Goal: Information Seeking & Learning: Learn about a topic

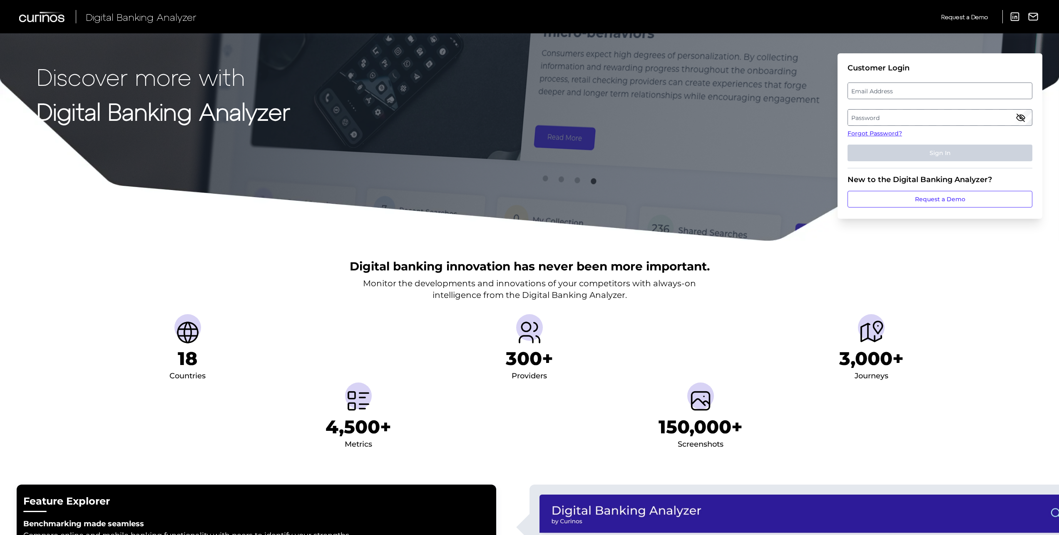
click at [885, 92] on label "Email Address" at bounding box center [940, 90] width 184 height 15
click at [885, 92] on input "email" at bounding box center [940, 90] width 185 height 17
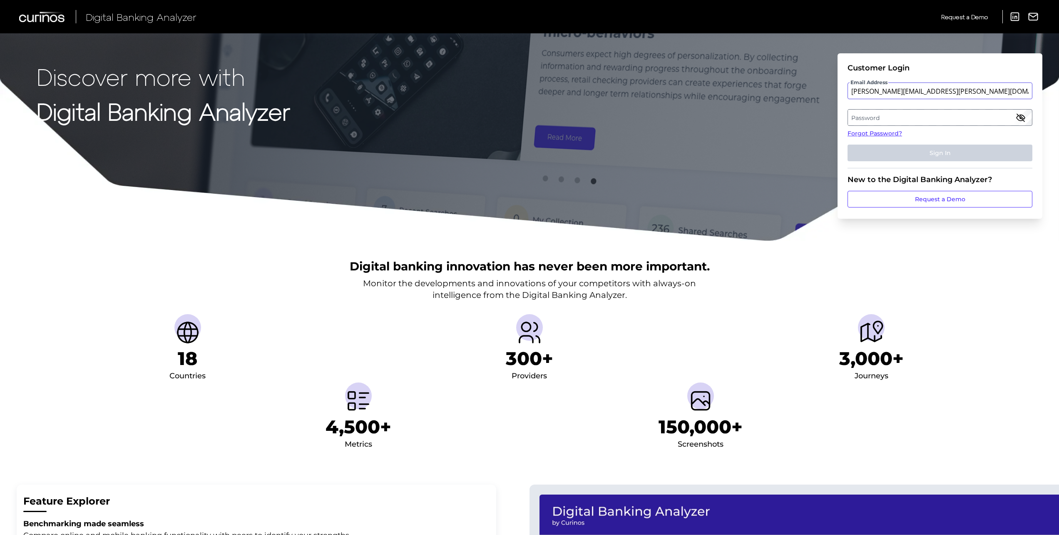
type input "[PERSON_NAME][EMAIL_ADDRESS][PERSON_NAME][DOMAIN_NAME]"
click at [918, 149] on button "Sign In" at bounding box center [940, 153] width 185 height 17
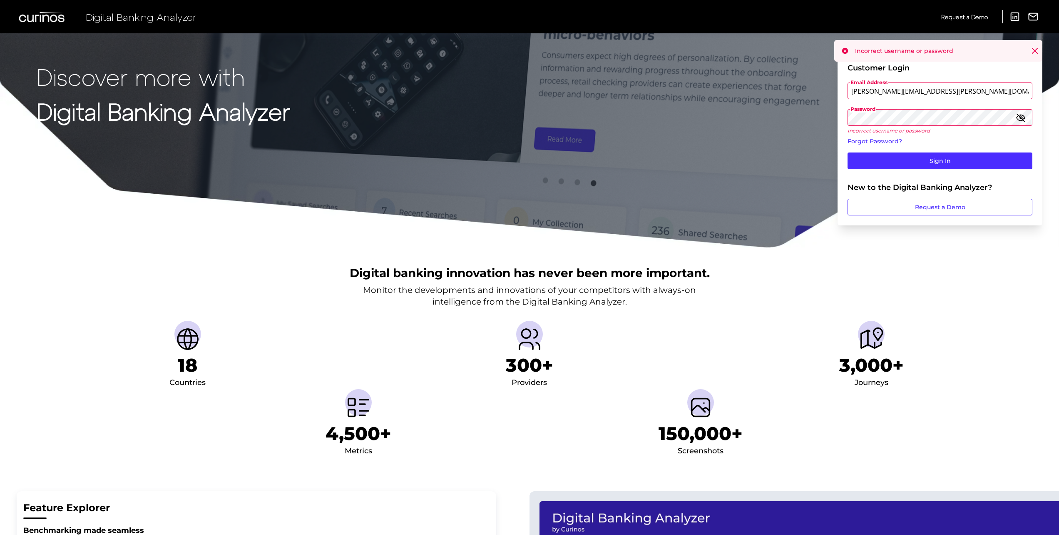
click at [1025, 117] on icon "button" at bounding box center [1021, 118] width 8 height 6
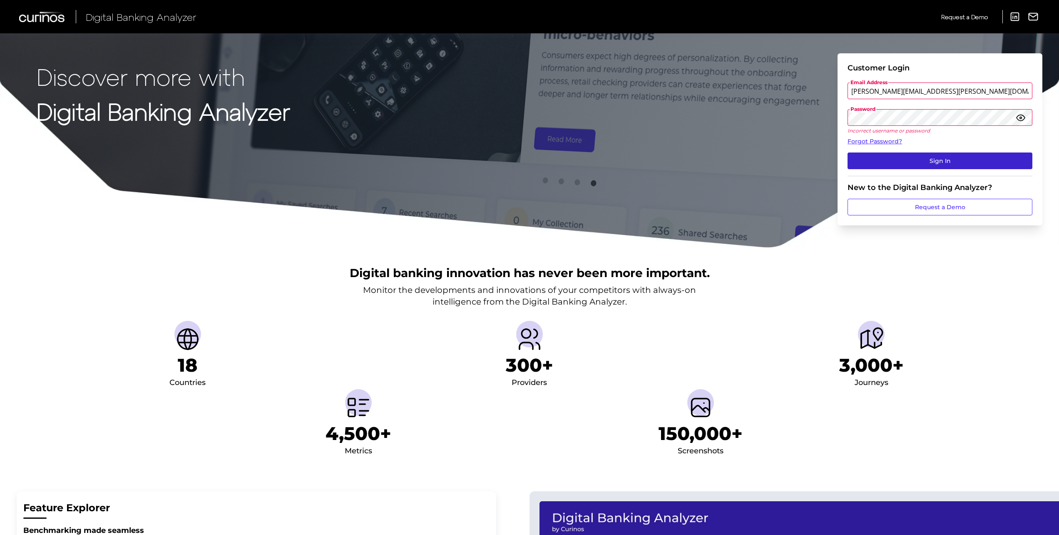
click at [939, 161] on button "Sign In" at bounding box center [940, 160] width 185 height 17
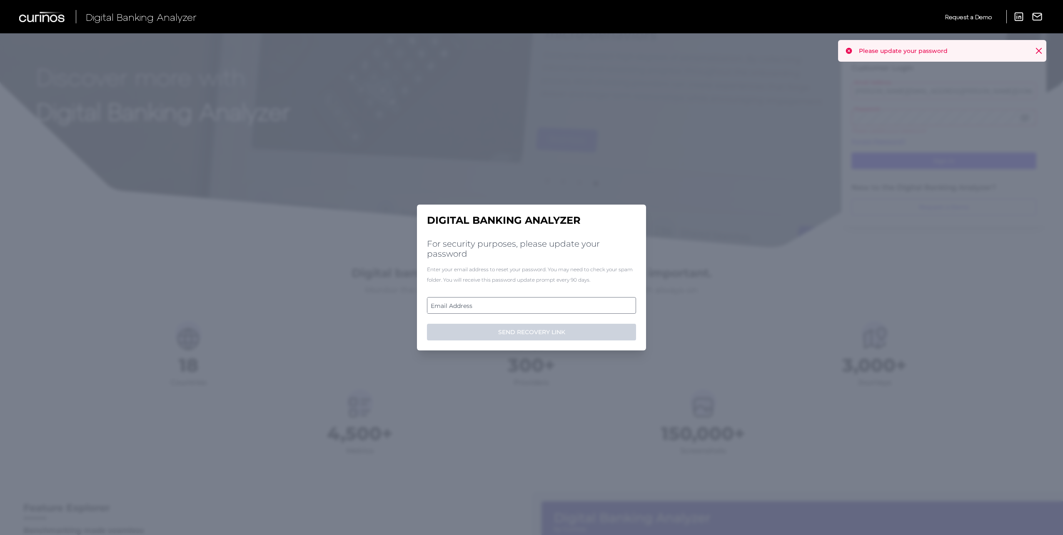
click at [504, 307] on label "Email Address" at bounding box center [531, 305] width 208 height 15
click at [504, 307] on input "email" at bounding box center [531, 305] width 209 height 17
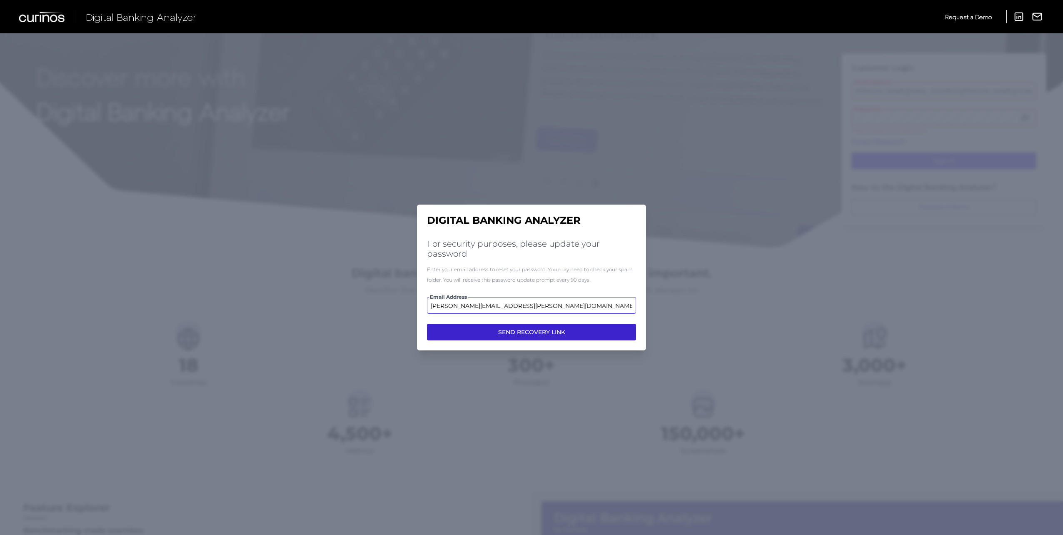
type input "[PERSON_NAME][EMAIL_ADDRESS][PERSON_NAME][DOMAIN_NAME]"
click at [527, 334] on button "SEND RECOVERY LINK" at bounding box center [531, 332] width 209 height 17
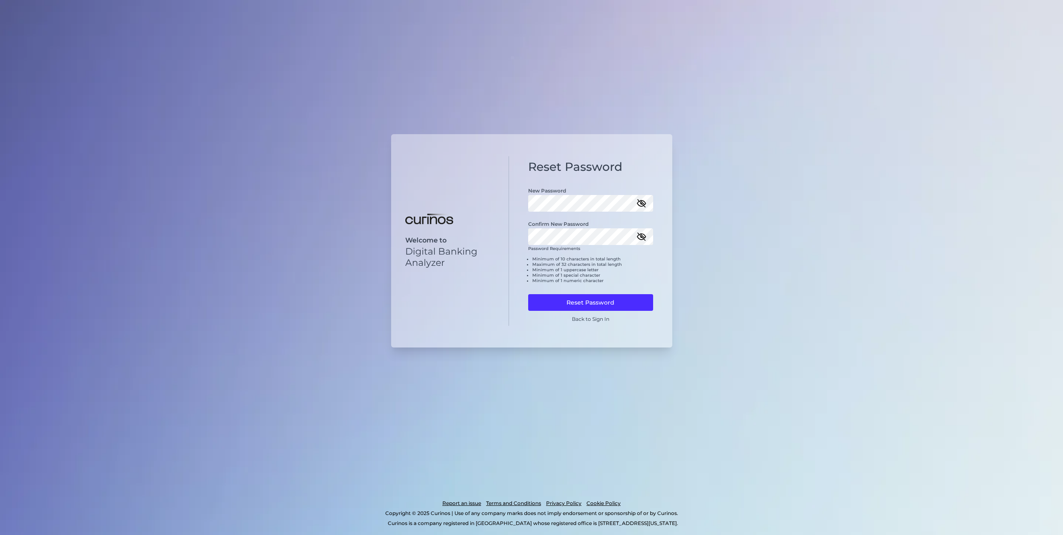
click at [642, 237] on icon "button" at bounding box center [641, 237] width 8 height 6
click at [646, 200] on icon "button" at bounding box center [641, 203] width 10 height 10
click at [590, 300] on button "Reset Password" at bounding box center [590, 302] width 125 height 17
click at [528, 294] on button "Reset Password" at bounding box center [590, 302] width 125 height 17
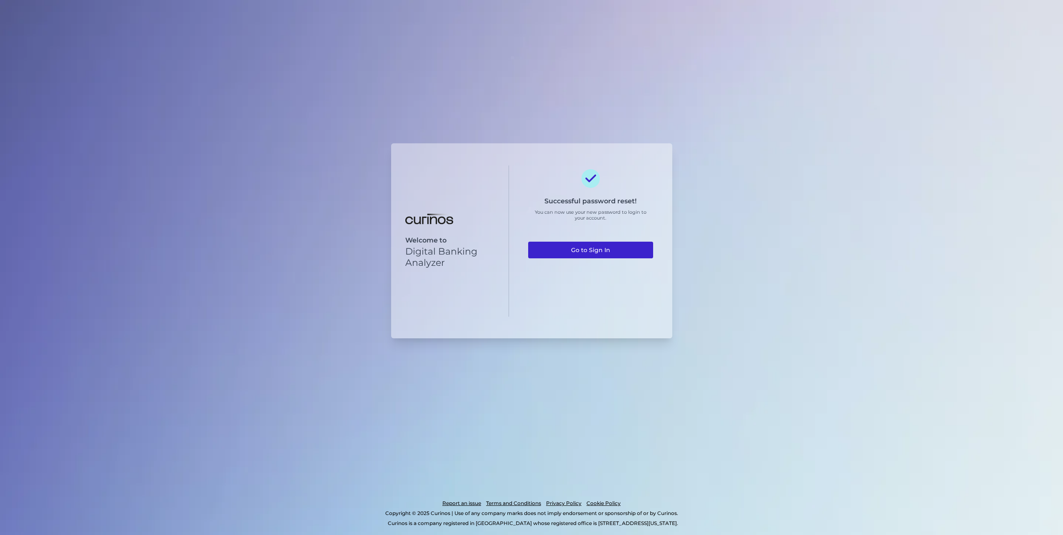
click at [604, 249] on link "Go to Sign In" at bounding box center [590, 250] width 125 height 17
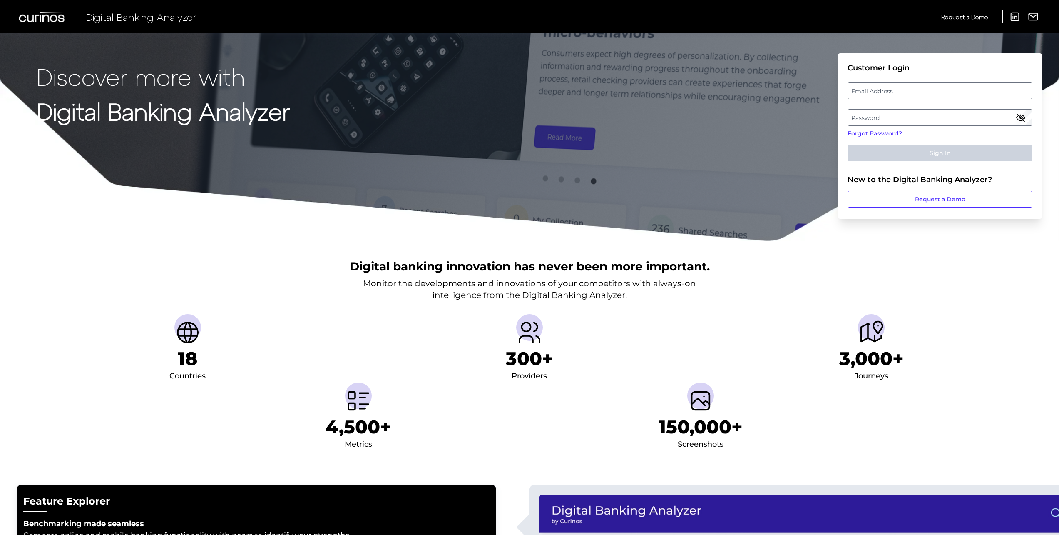
click at [881, 90] on label "Email Address" at bounding box center [940, 90] width 184 height 15
click at [881, 90] on input "email" at bounding box center [940, 90] width 185 height 17
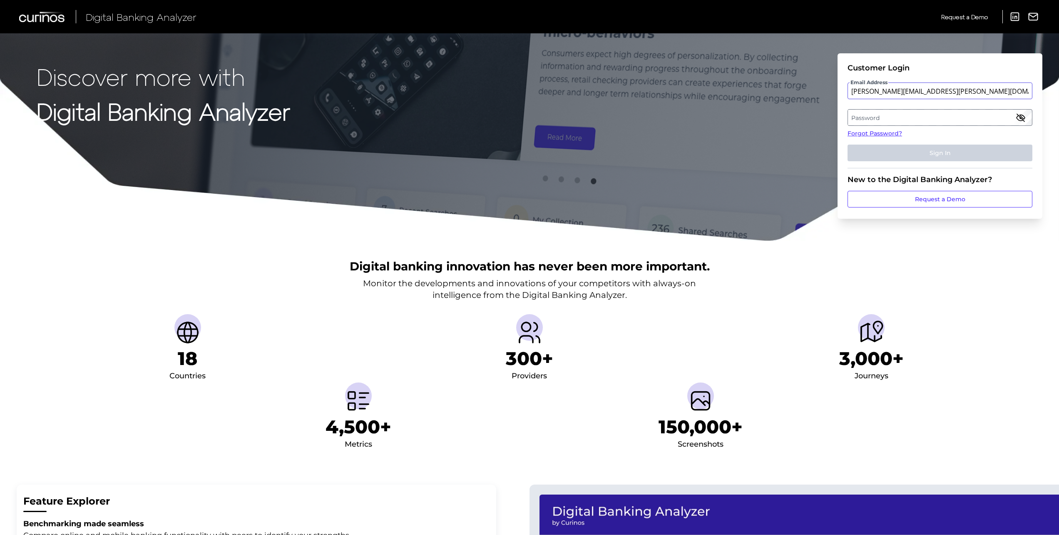
type input "[PERSON_NAME][EMAIL_ADDRESS][PERSON_NAME][DOMAIN_NAME]"
click at [943, 157] on button "Sign In" at bounding box center [940, 153] width 185 height 17
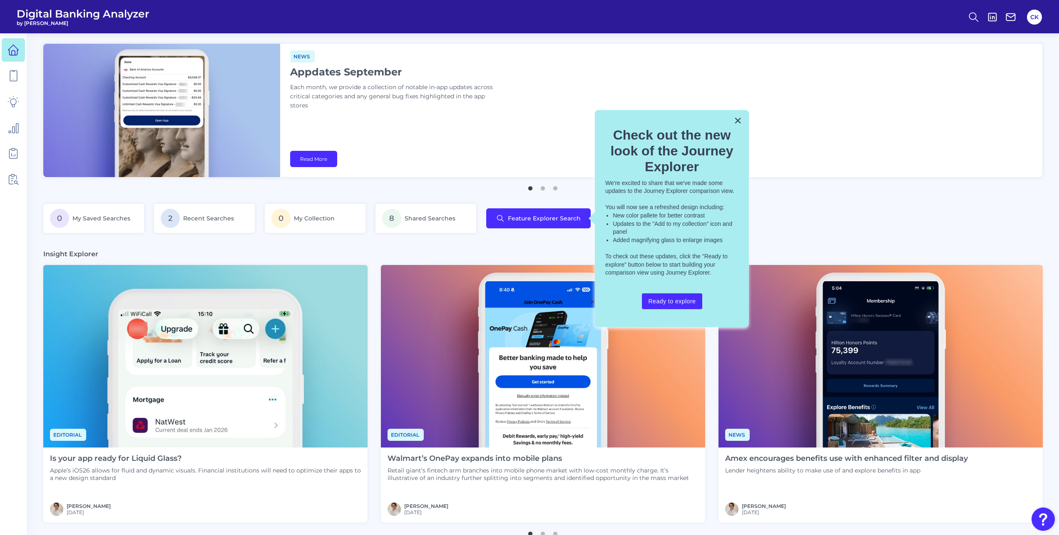
click at [737, 119] on button "×" at bounding box center [738, 120] width 8 height 13
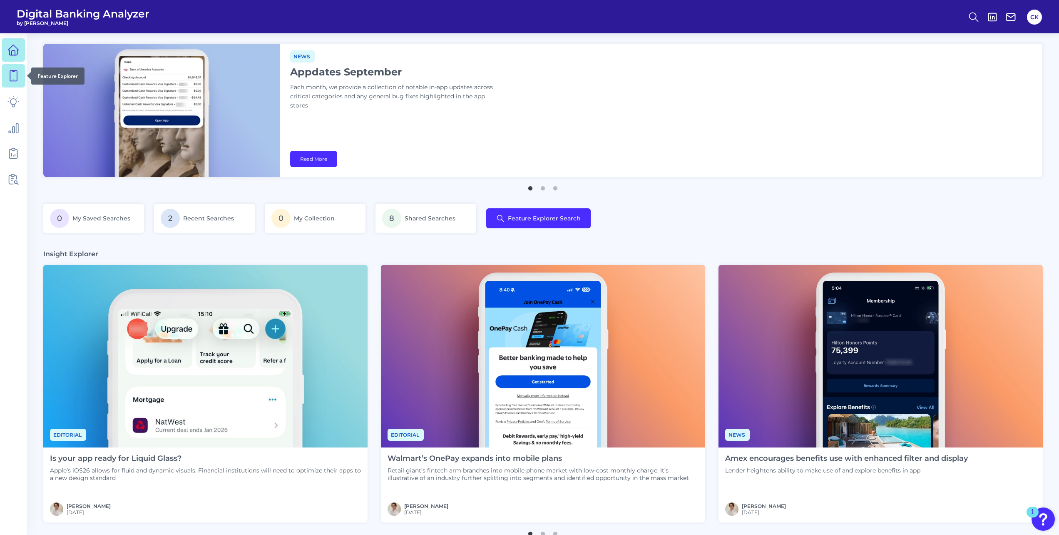
click at [10, 78] on icon at bounding box center [13, 76] width 7 height 10
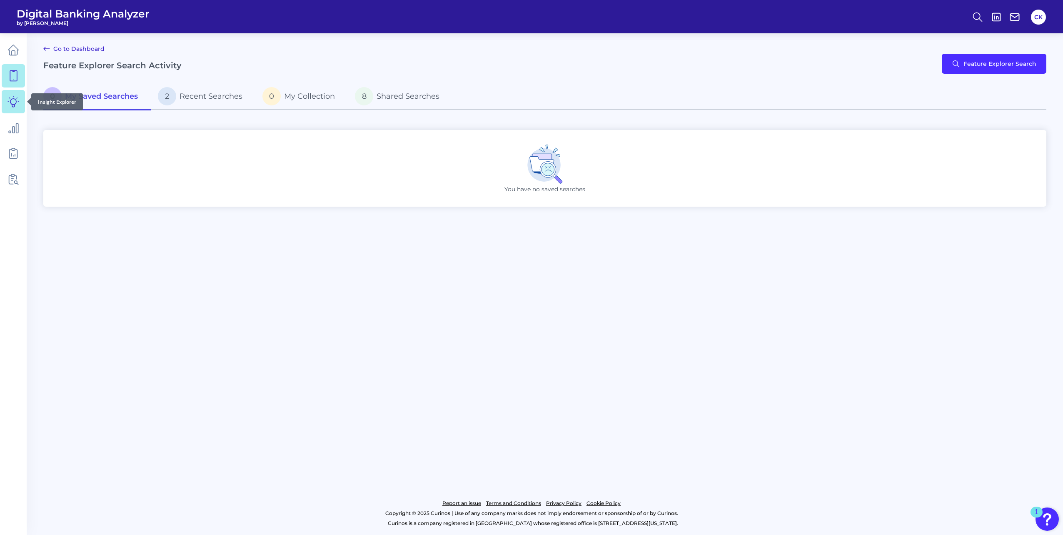
click at [9, 104] on icon at bounding box center [13, 102] width 12 height 12
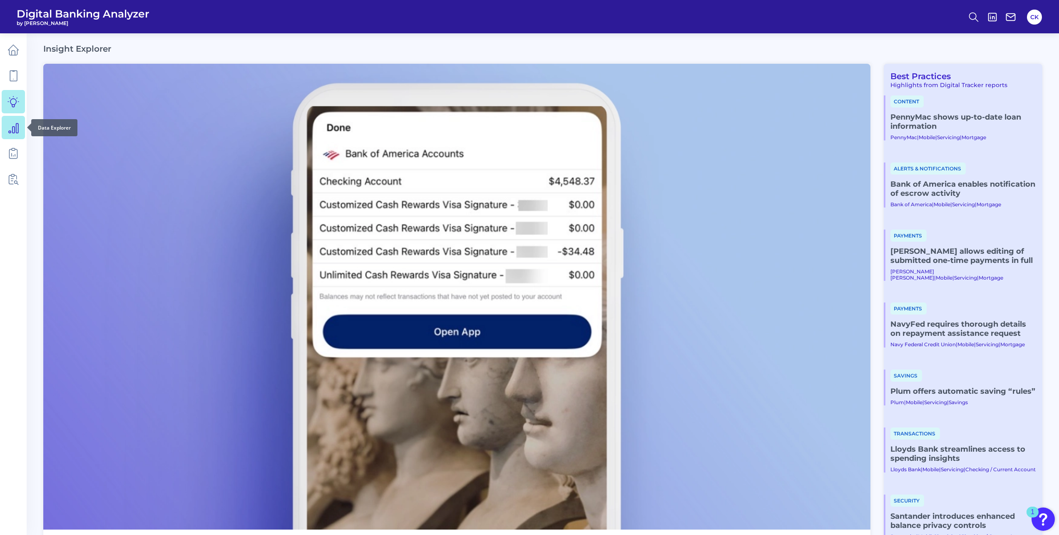
click at [16, 134] on link at bounding box center [13, 127] width 23 height 23
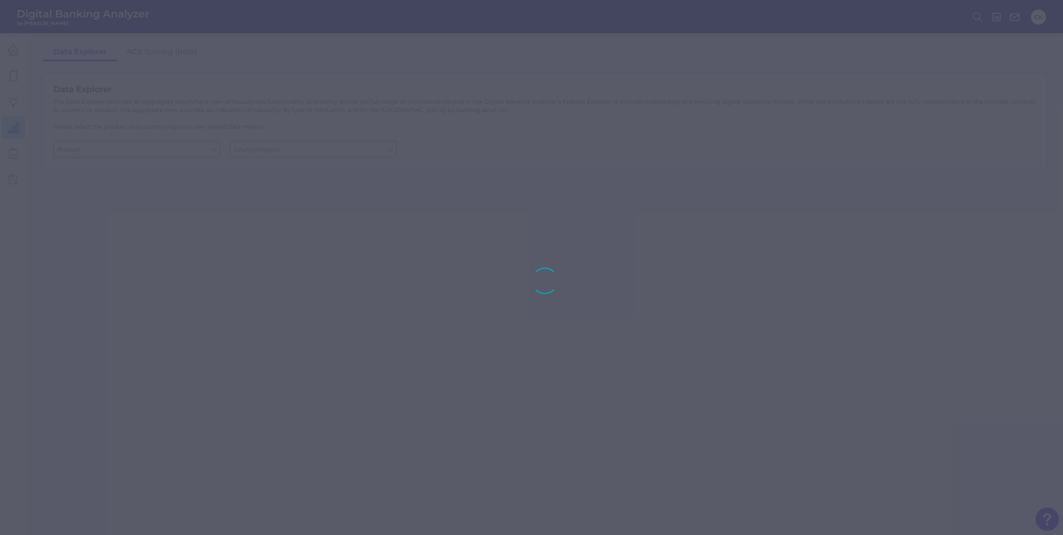
type input "Business Bank Account"
type input "Global (excl. US)"
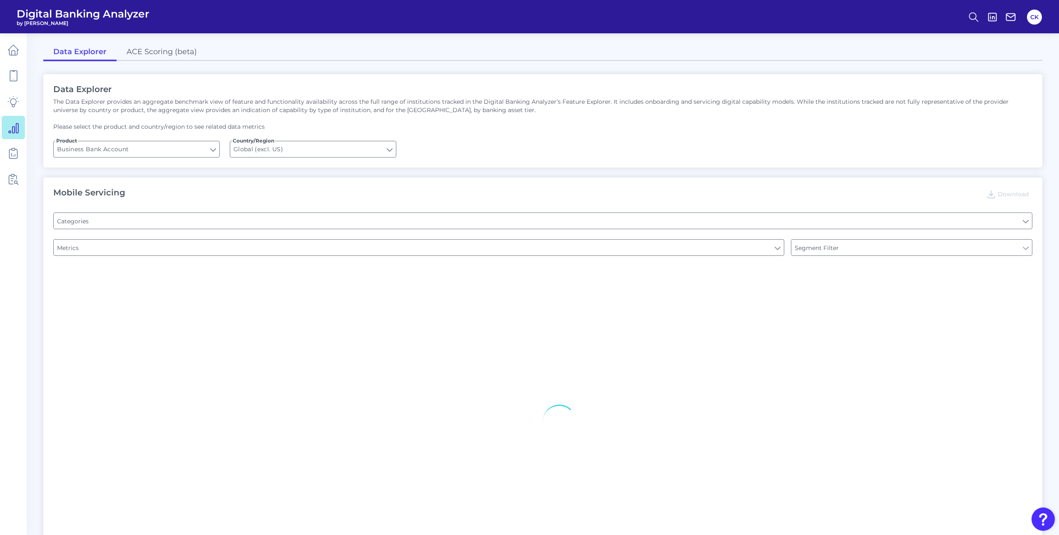
type input "Type of Institution"
type input "Pre-login Features"
type input "Login"
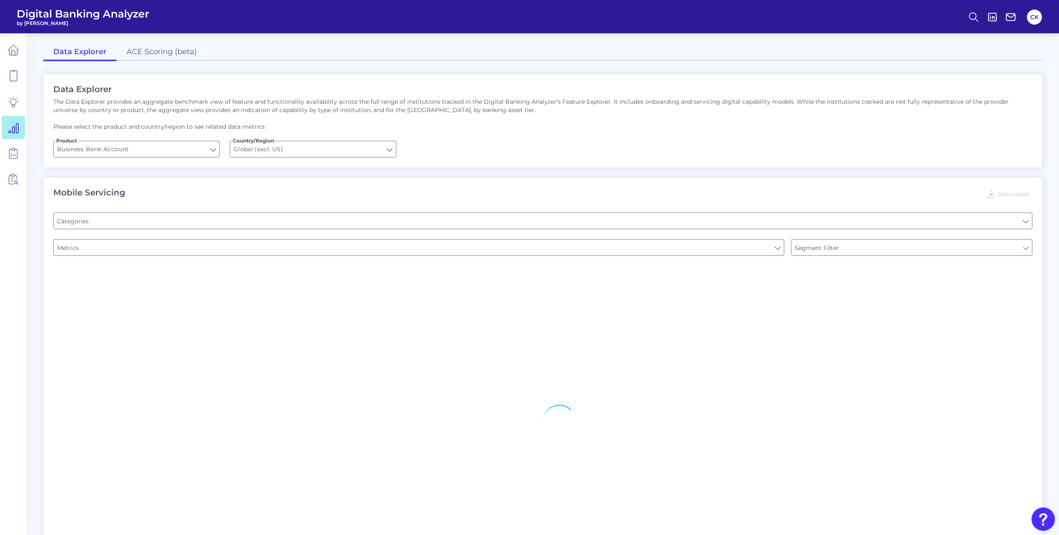
type input "Channel"
type input "Upon opening the app are users immediately prompted to use Touch/Face ID to log…"
type input "Does it offer third-party single sign on?"
type input "Can you apply for the PRODUCT as a new to brand customer on ANY digital channel?"
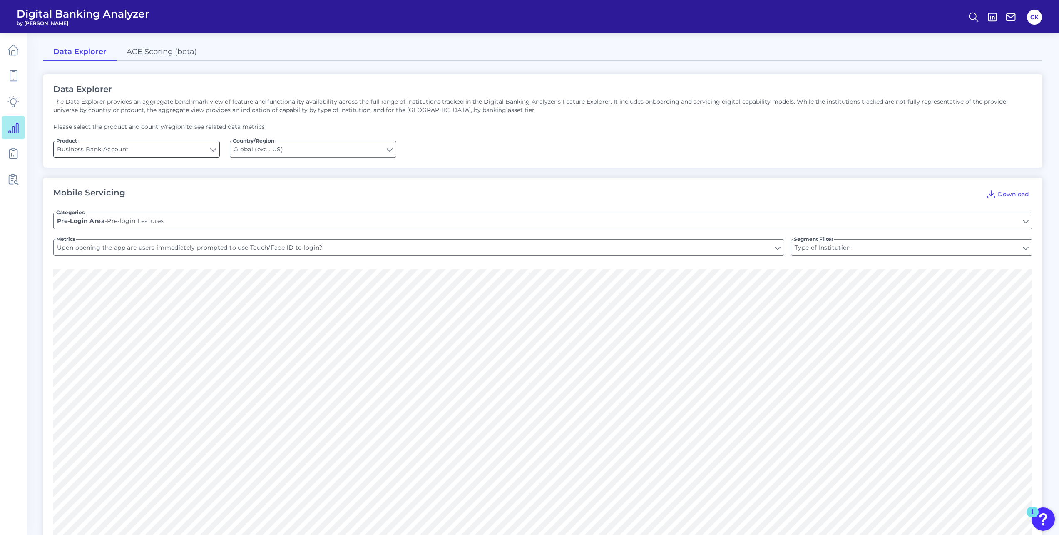
click at [174, 149] on input "Business Bank Account" at bounding box center [137, 149] width 166 height 16
click at [139, 188] on span "Checking / Current Account" at bounding box center [102, 186] width 82 height 7
type input "Checking / Current Account"
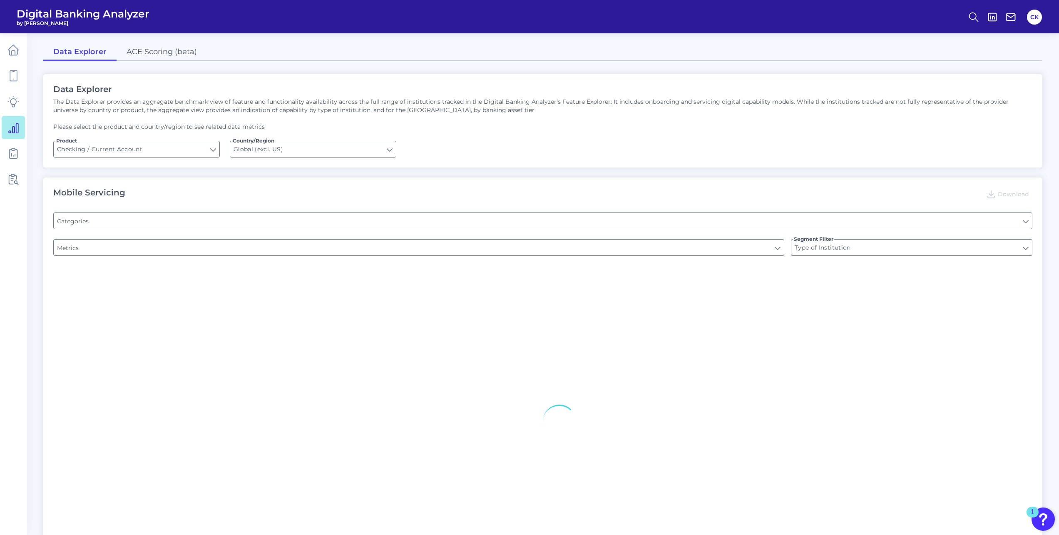
type input "[GEOGRAPHIC_DATA]"
type input "Online Banking Registration"
type input "Channel"
type input "Upon opening the app are users immediately prompted to use Touch/Face ID to log…"
type input "Can you register for online banking?"
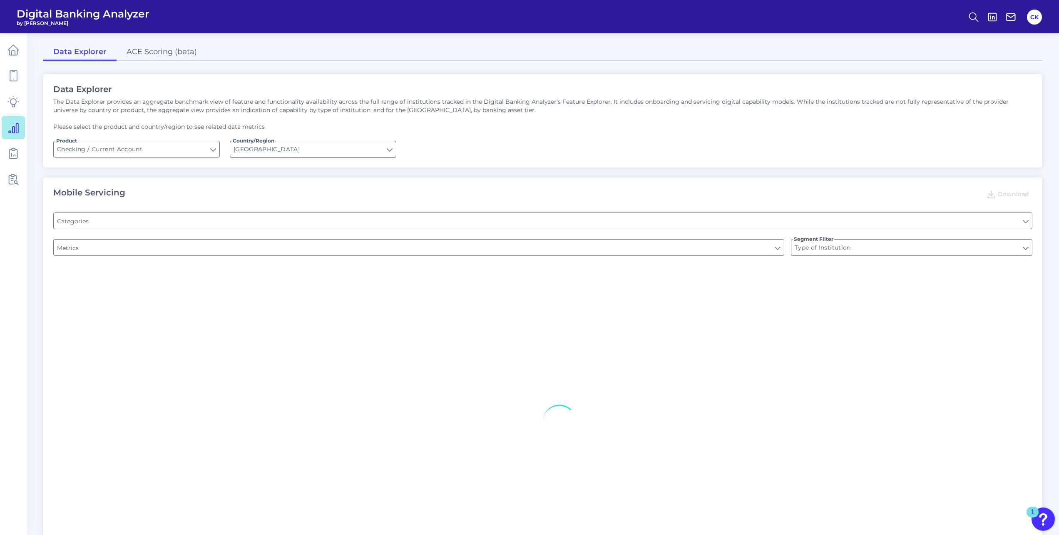
type input "END-TO-END JOURNEY: Can you apply for the PRODUCT as a new to brand customer on…"
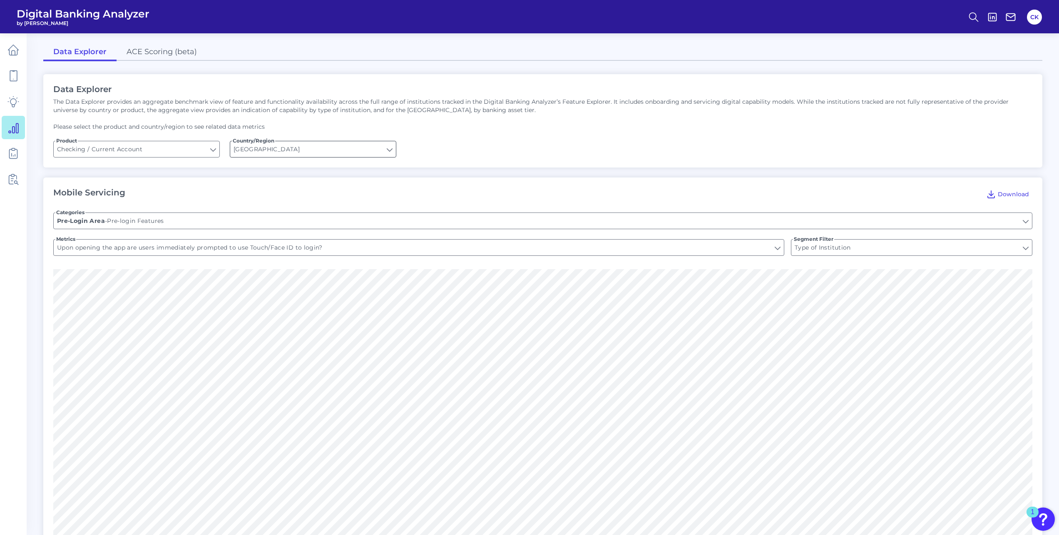
click at [308, 152] on input "[GEOGRAPHIC_DATA]" at bounding box center [313, 149] width 166 height 16
click at [11, 78] on icon at bounding box center [13, 76] width 12 height 12
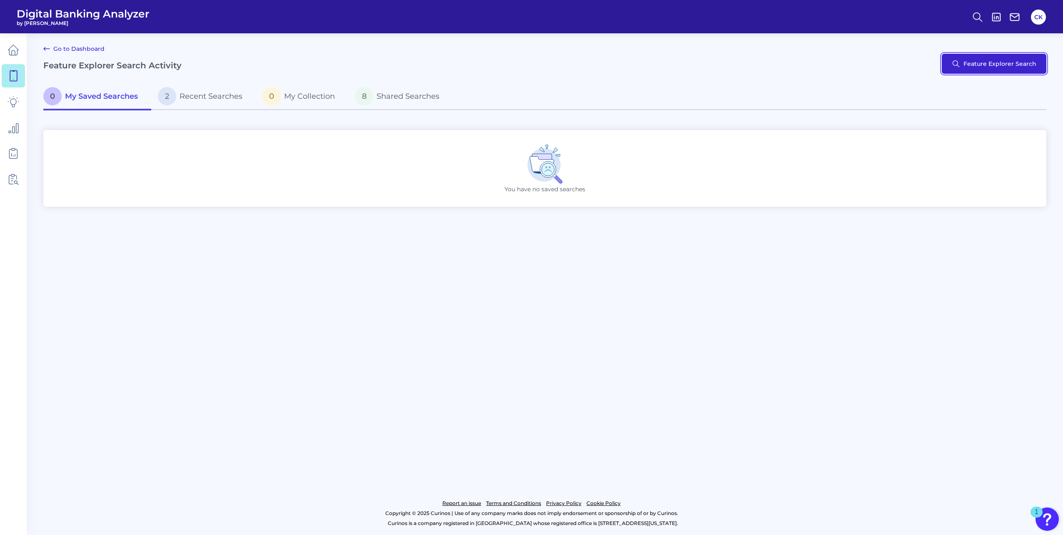
click at [987, 59] on button "Feature Explorer Search" at bounding box center [994, 64] width 105 height 20
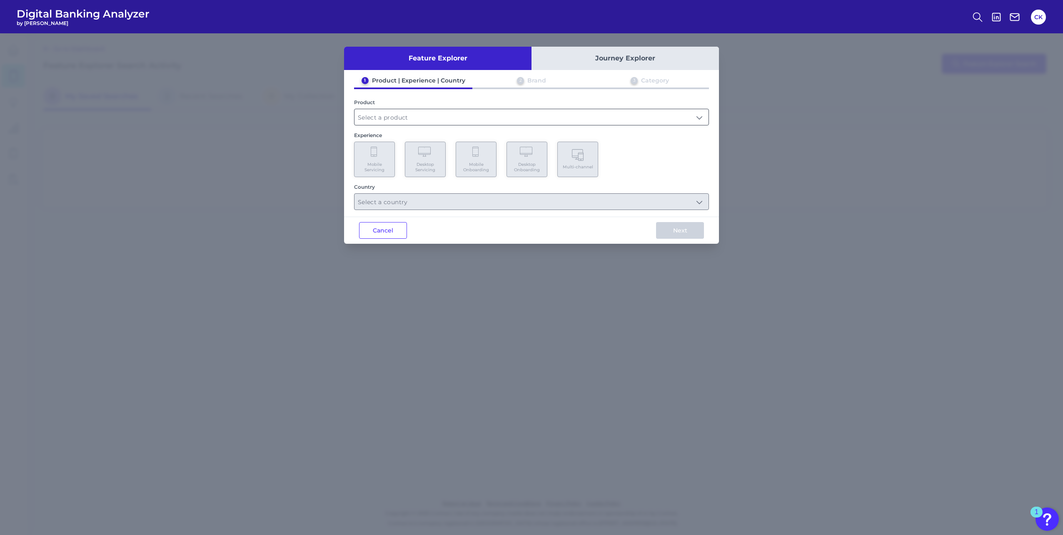
click at [441, 118] on input "text" at bounding box center [531, 117] width 354 height 16
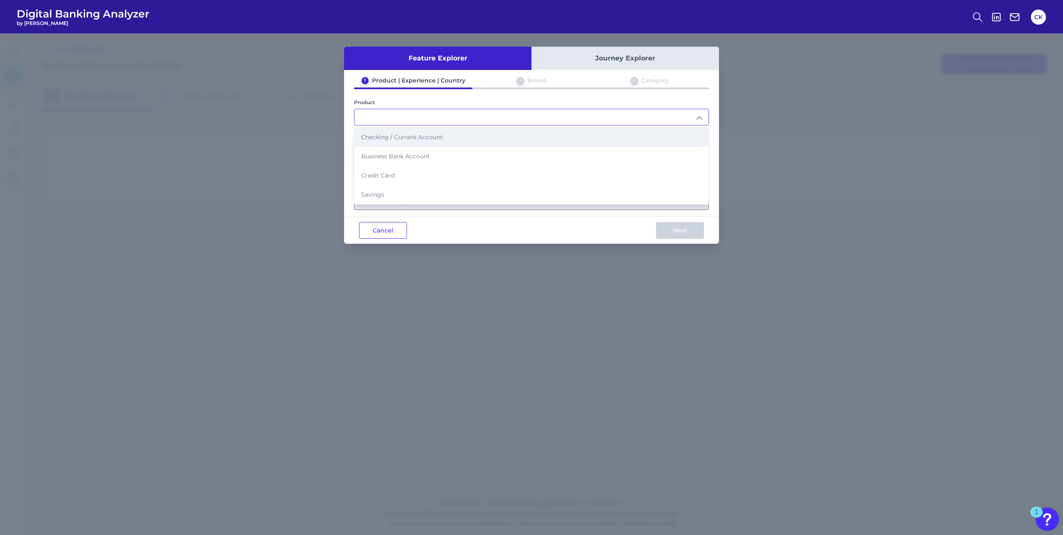
click at [421, 138] on span "Checking / Current Account" at bounding box center [402, 136] width 82 height 7
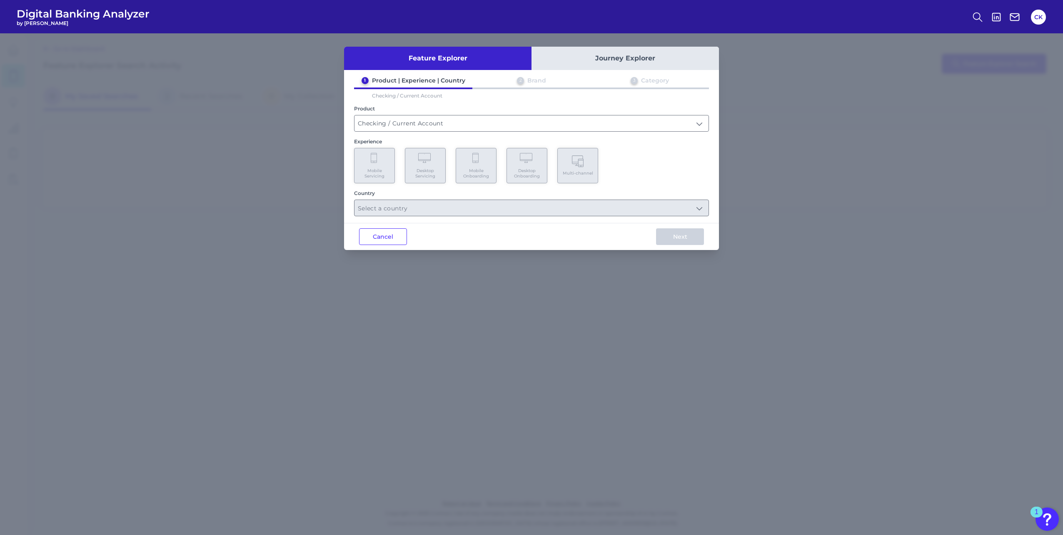
type input "Checking / Current Account"
click at [480, 177] on span "Mobile Onboarding" at bounding box center [476, 173] width 32 height 11
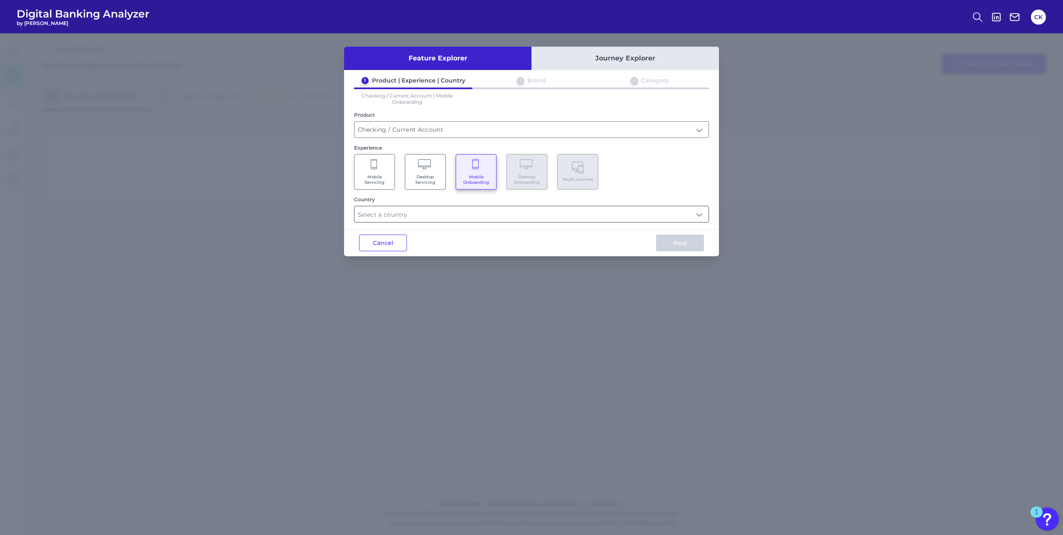
click at [480, 210] on input "text" at bounding box center [531, 214] width 354 height 16
click at [364, 254] on Kingdom "[GEOGRAPHIC_DATA]" at bounding box center [364, 253] width 7 height 7
type input "Select all Countries"
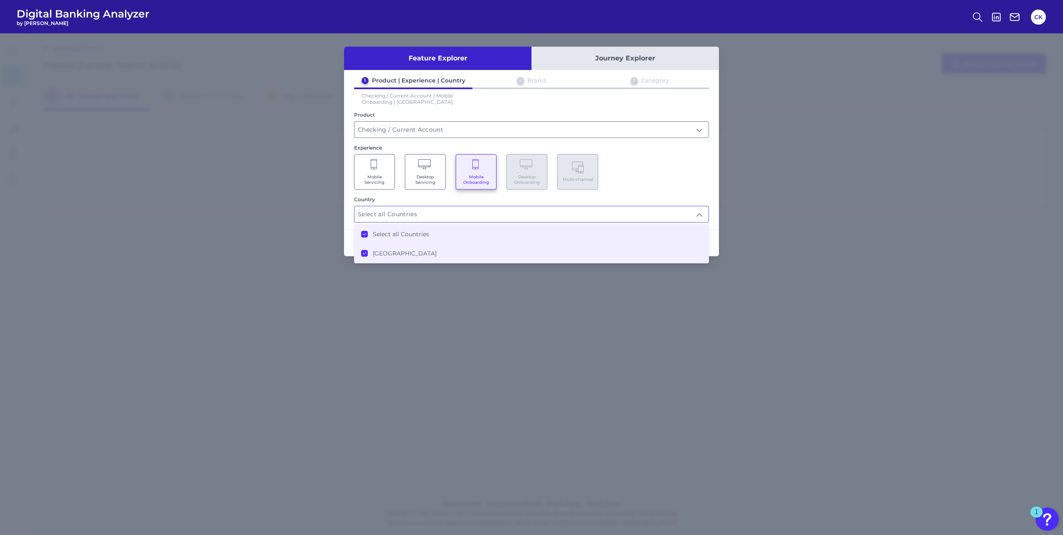
click at [699, 180] on div "Mobile Servicing Desktop Servicing Mobile Onboarding Desktop Onboarding Multi-c…" at bounding box center [531, 171] width 355 height 35
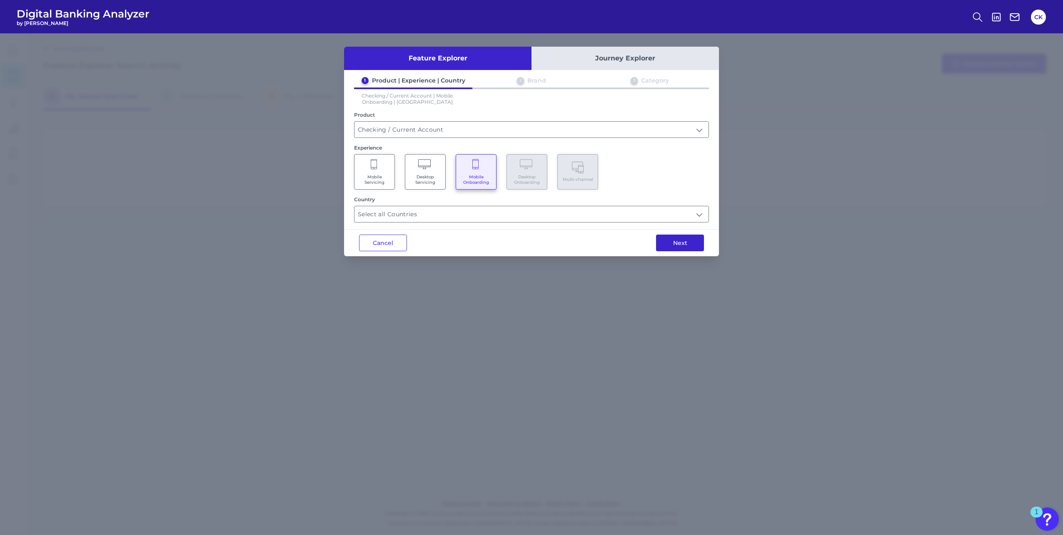
click at [687, 245] on button "Next" at bounding box center [680, 242] width 48 height 17
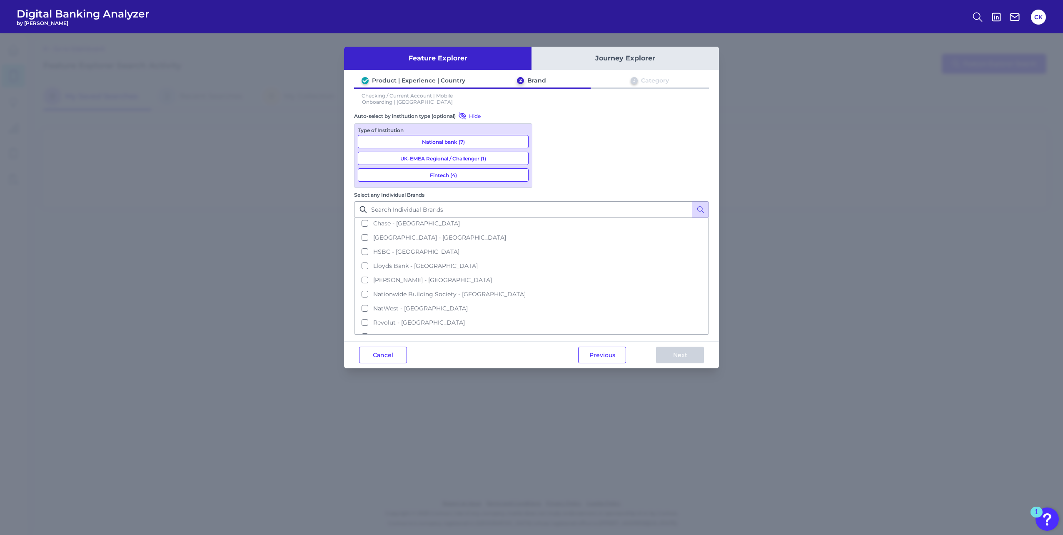
scroll to position [69, 0]
click at [472, 294] on span "Santander - [GEOGRAPHIC_DATA]" at bounding box center [422, 297] width 99 height 7
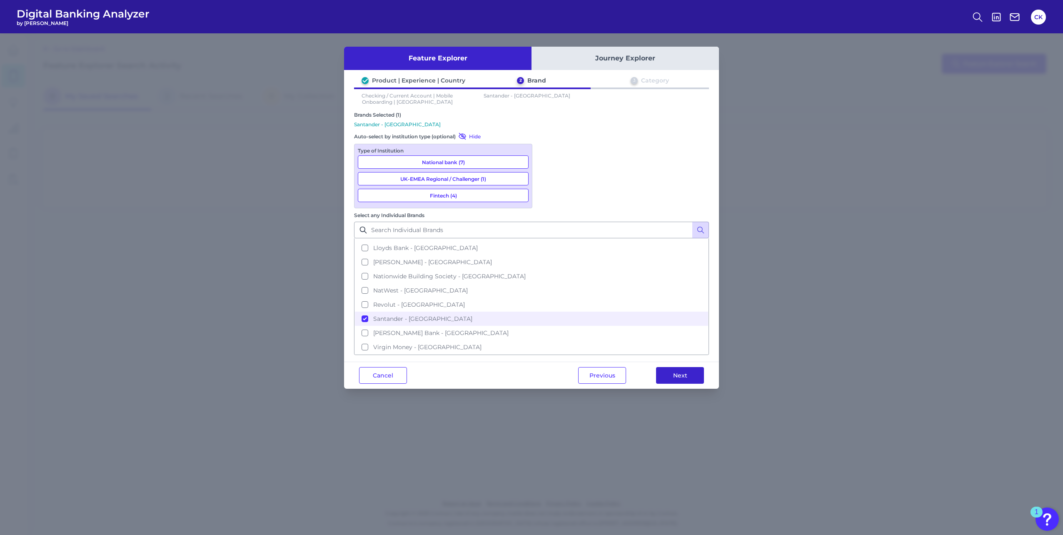
click at [691, 367] on button "Next" at bounding box center [680, 375] width 48 height 17
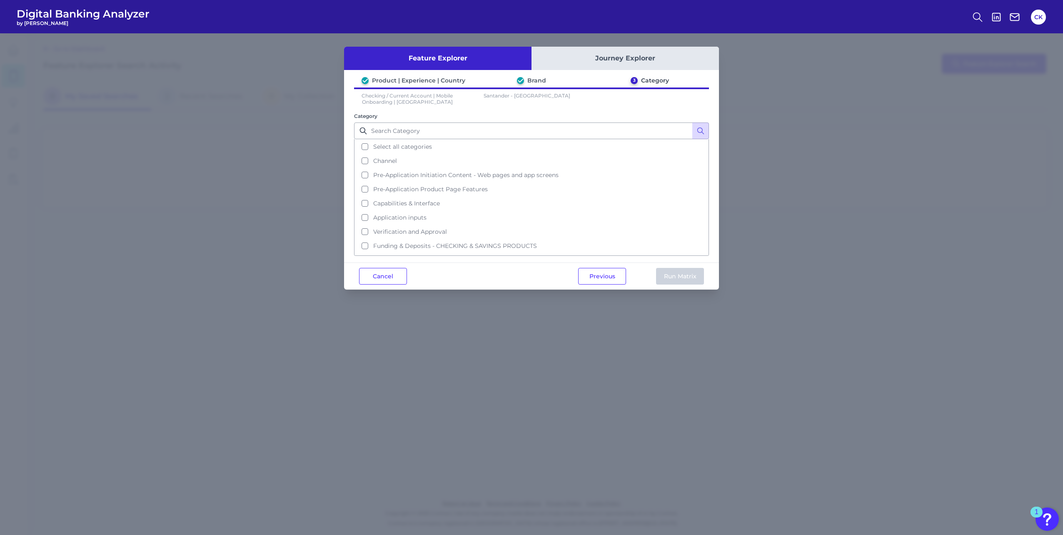
click at [608, 60] on button "Journey Explorer" at bounding box center [624, 58] width 187 height 23
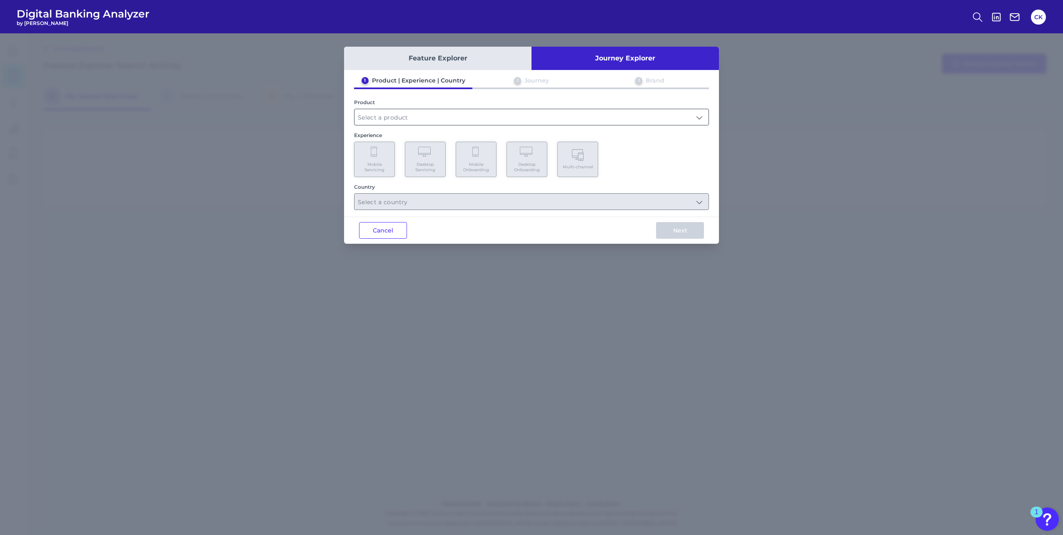
click at [441, 119] on input "text" at bounding box center [531, 117] width 354 height 16
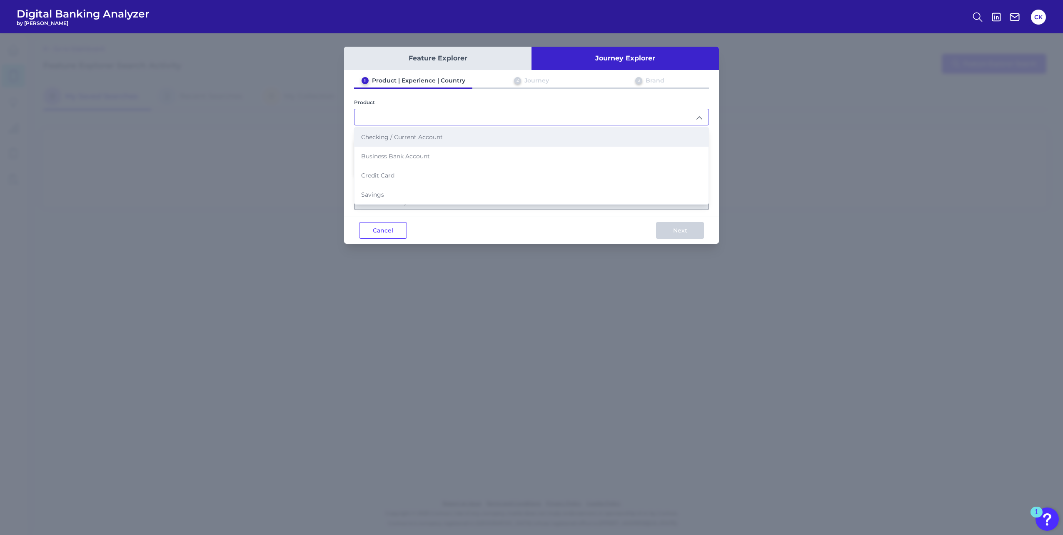
click at [428, 136] on span "Checking / Current Account" at bounding box center [402, 136] width 82 height 7
type input "Checking / Current Account"
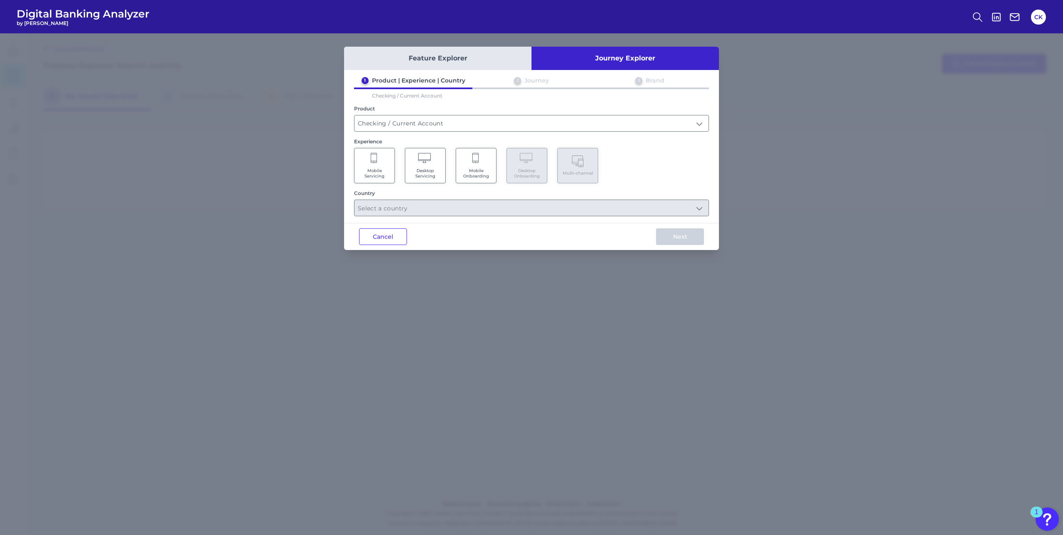
click at [475, 173] on span "Mobile Onboarding" at bounding box center [476, 173] width 32 height 11
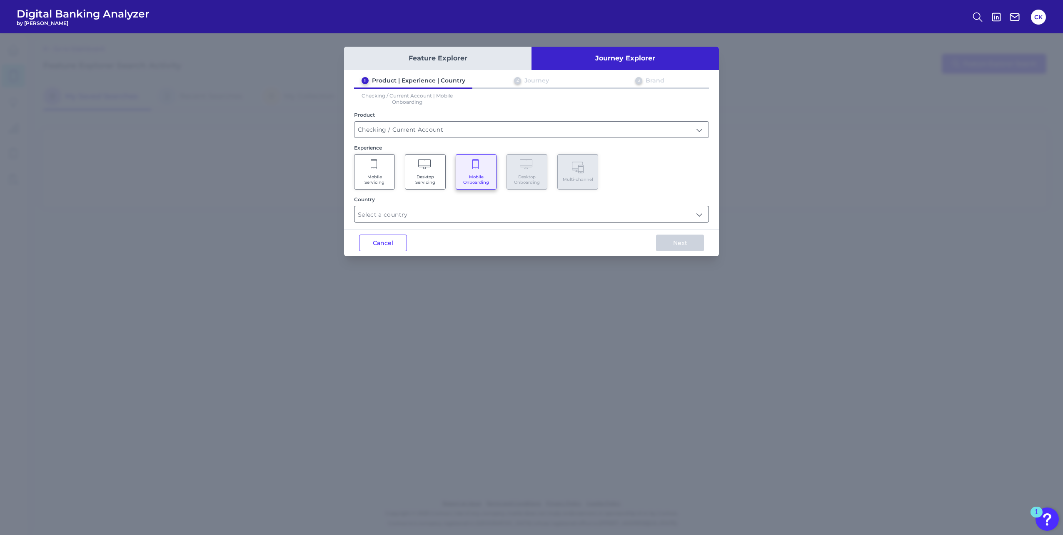
click at [464, 213] on input "text" at bounding box center [531, 214] width 354 height 16
click at [368, 251] on div "[GEOGRAPHIC_DATA]" at bounding box center [398, 252] width 75 height 7
type input "Select all Countries"
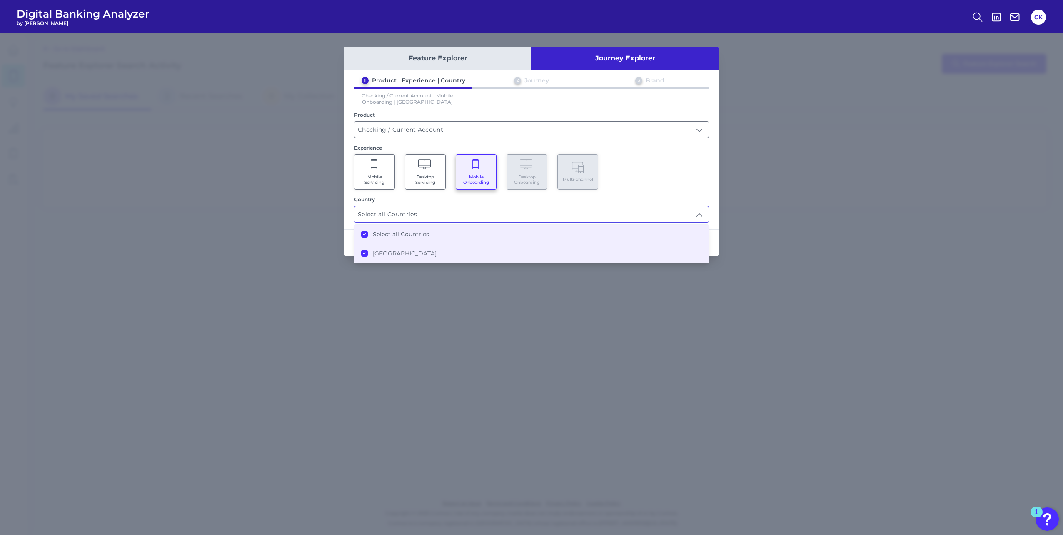
click at [707, 191] on div "1 Product | Experience | Country 2 Journey 3 Brand Checking / Current Account |…" at bounding box center [531, 150] width 375 height 146
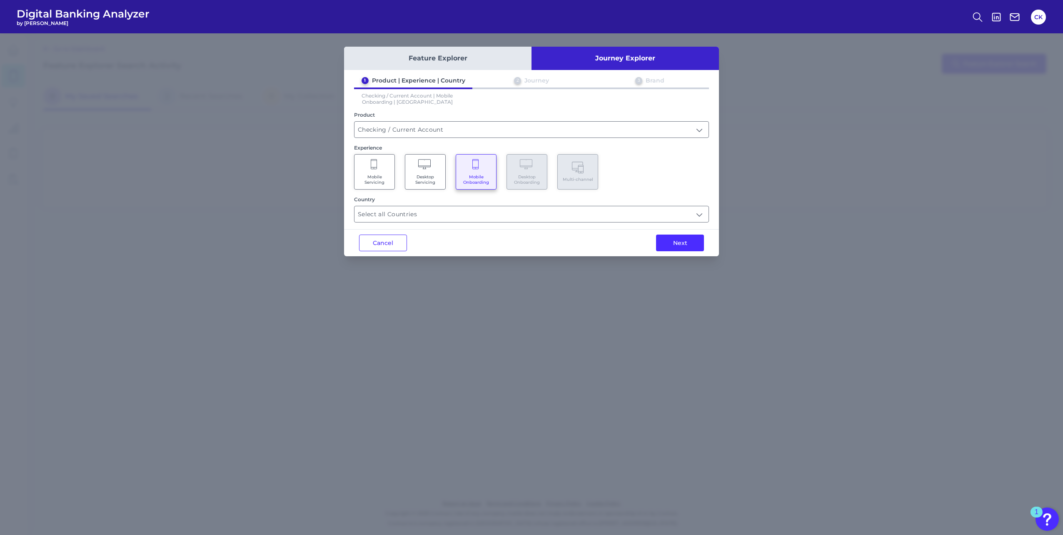
click at [682, 244] on button "Next" at bounding box center [680, 242] width 48 height 17
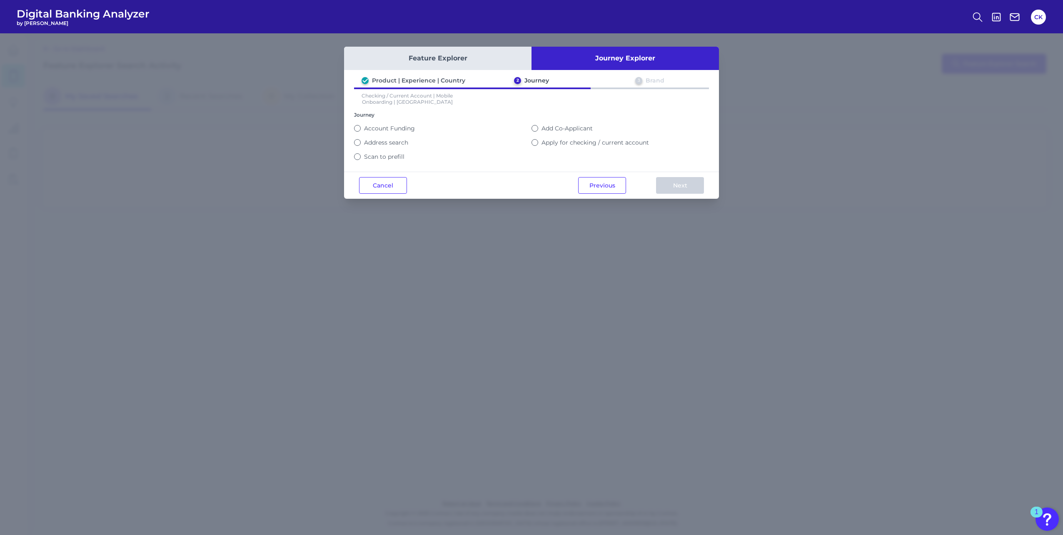
click at [561, 141] on label "Apply for checking / current account" at bounding box center [594, 142] width 107 height 7
click at [538, 141] on button "Apply for checking / current account" at bounding box center [534, 142] width 7 height 7
click at [674, 185] on button "Next" at bounding box center [680, 185] width 48 height 17
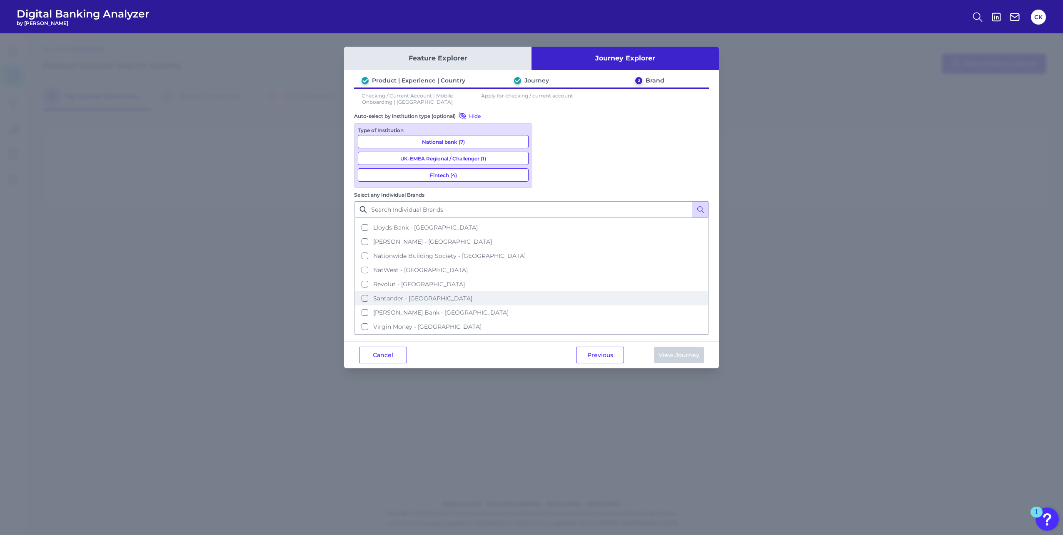
click at [546, 291] on button "Santander - [GEOGRAPHIC_DATA]" at bounding box center [531, 298] width 353 height 14
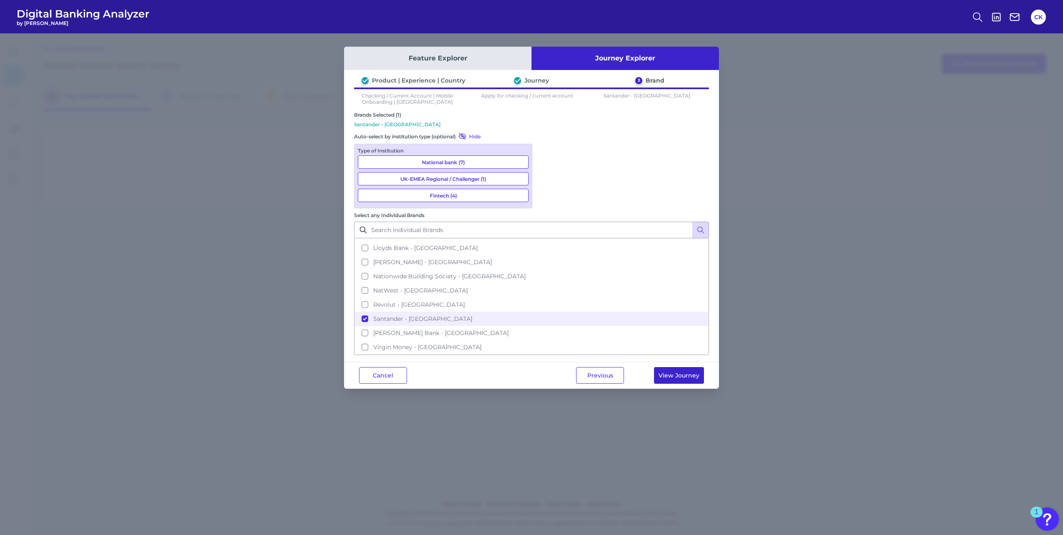
click at [678, 367] on button "View Journey" at bounding box center [679, 375] width 50 height 17
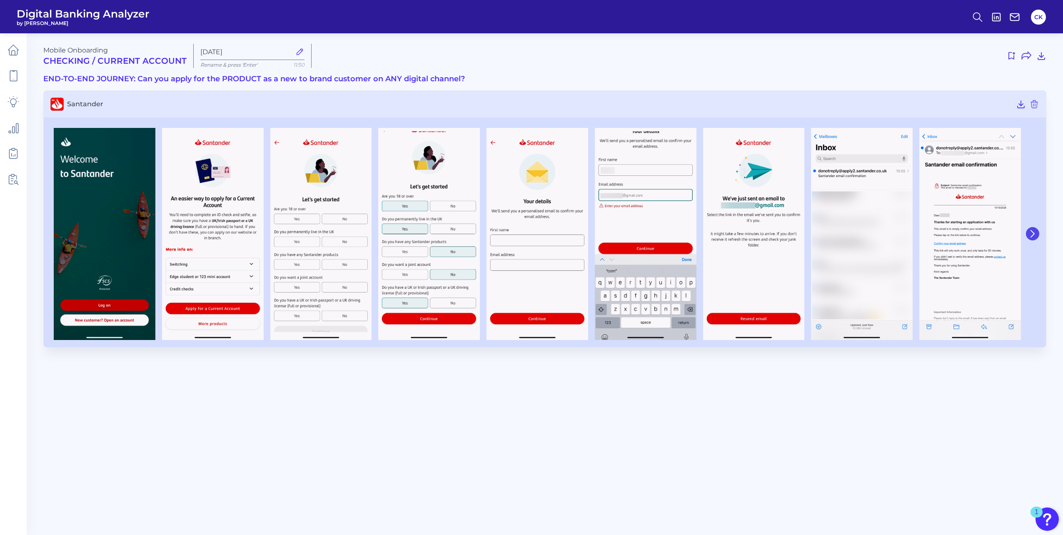
click at [1032, 230] on icon at bounding box center [1032, 233] width 7 height 7
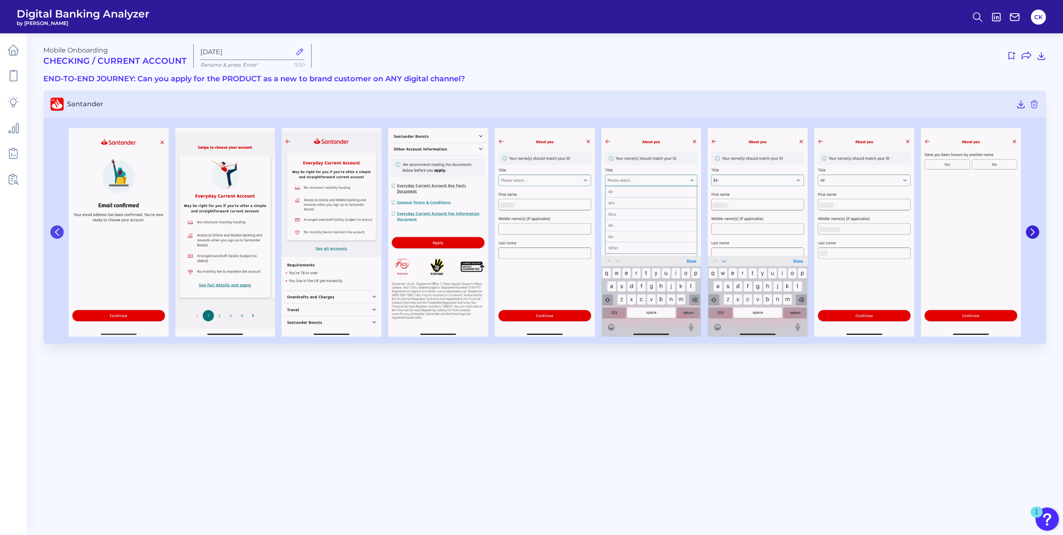
click at [57, 225] on button at bounding box center [56, 231] width 13 height 13
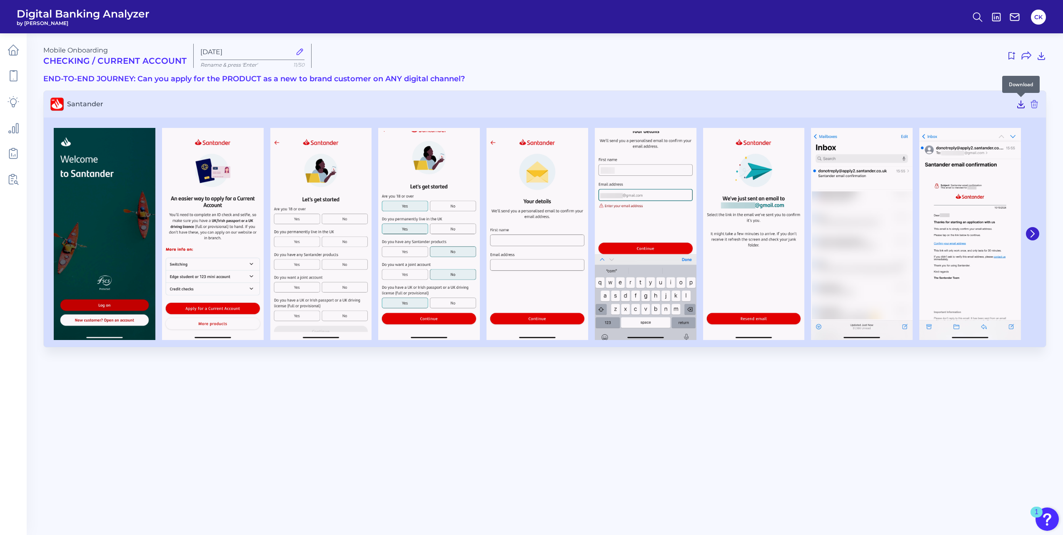
click at [1018, 105] on icon at bounding box center [1021, 104] width 10 height 10
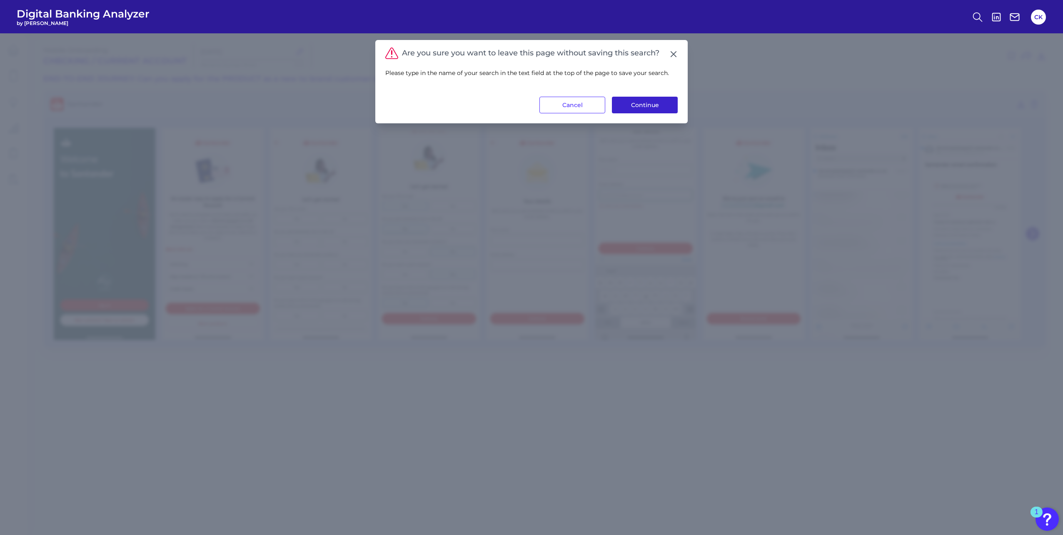
click at [639, 105] on button "Continue" at bounding box center [645, 105] width 66 height 17
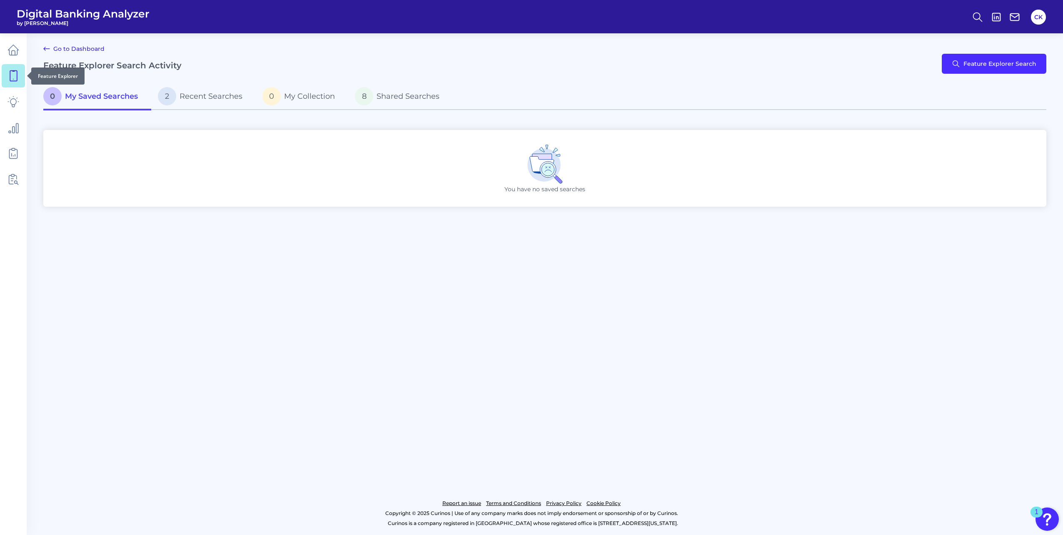
click at [12, 80] on icon at bounding box center [13, 76] width 12 height 12
click at [972, 61] on button "Feature Explorer Search" at bounding box center [994, 64] width 105 height 20
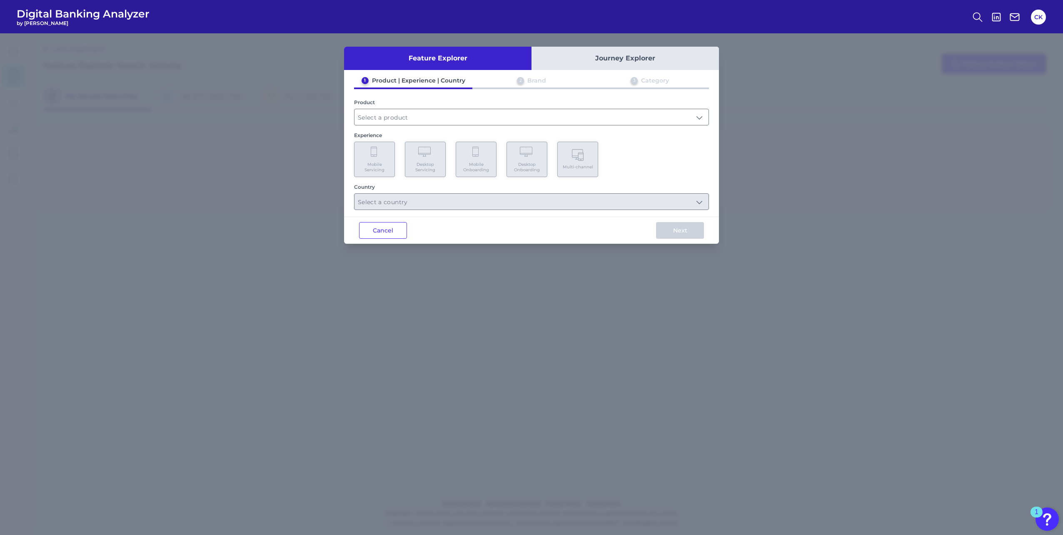
click at [619, 61] on button "Journey Explorer" at bounding box center [624, 58] width 187 height 23
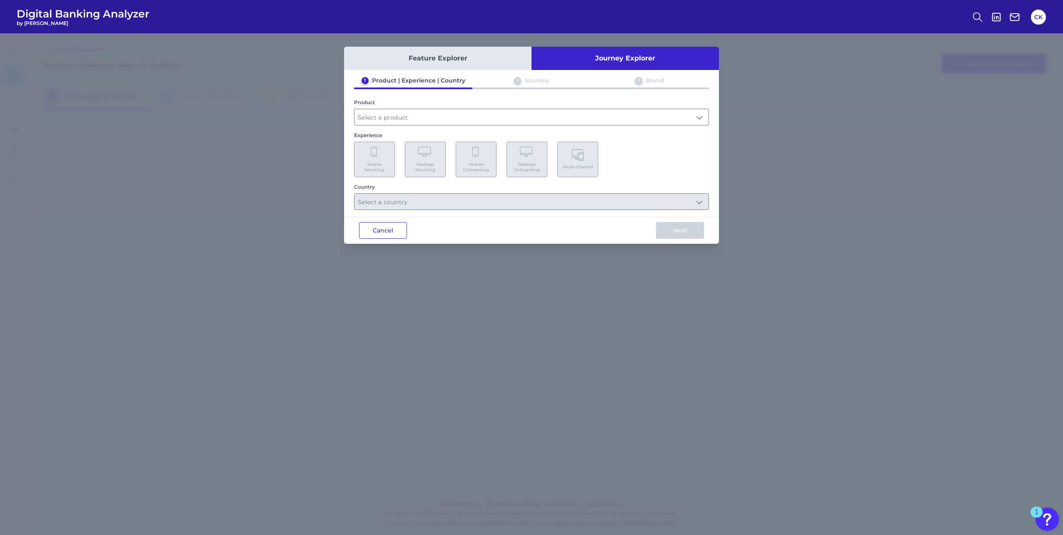
click at [389, 231] on button "Cancel" at bounding box center [383, 230] width 48 height 17
